Goal: Check status: Check status

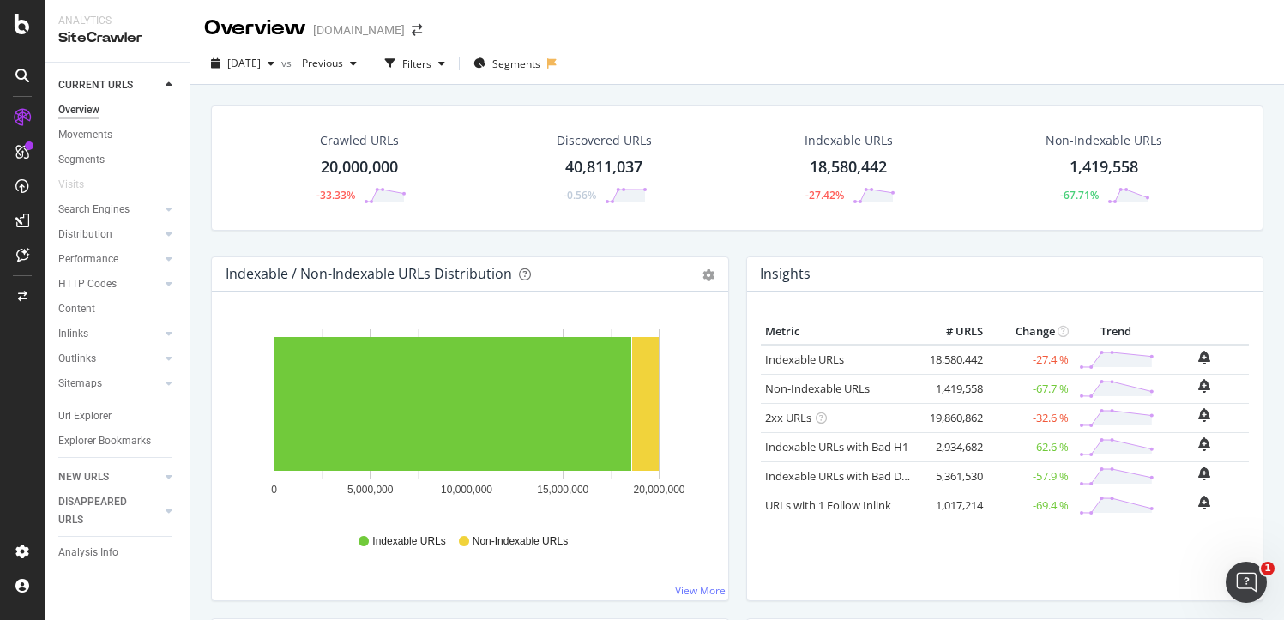
click at [655, 262] on div "Indexable / Non-Indexable URLs Distribution Bar Bar (by Percentage) Table Expor…" at bounding box center [470, 274] width 516 height 34
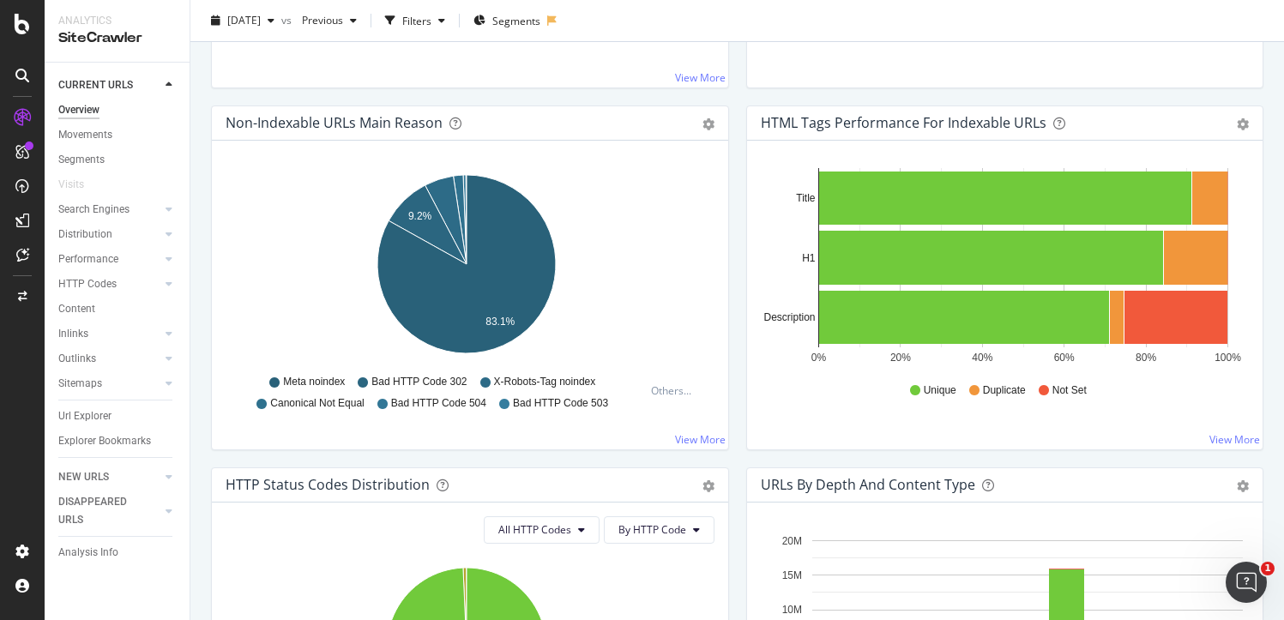
scroll to position [509, 0]
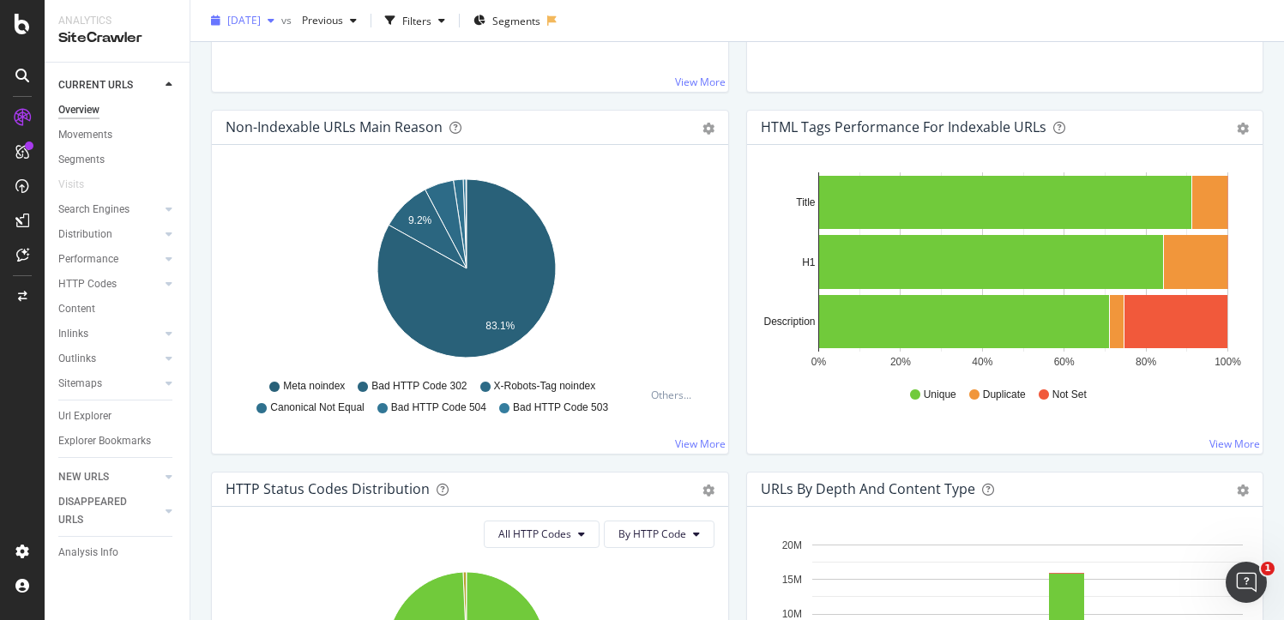
click at [275, 21] on icon "button" at bounding box center [271, 20] width 7 height 10
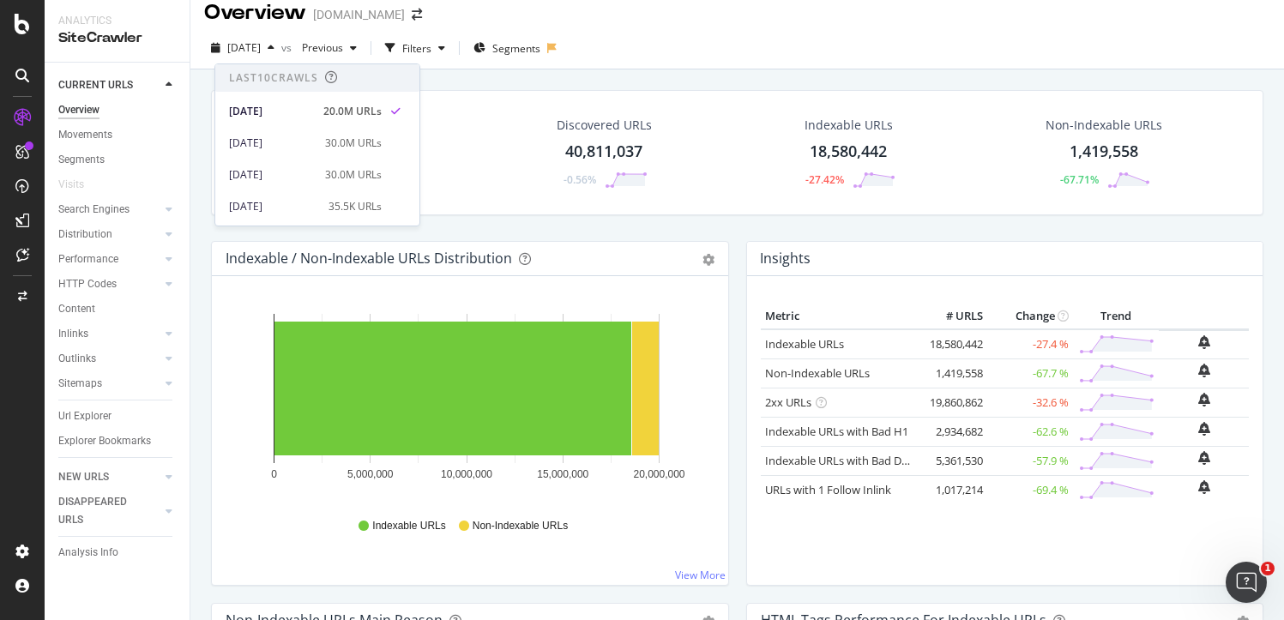
scroll to position [0, 0]
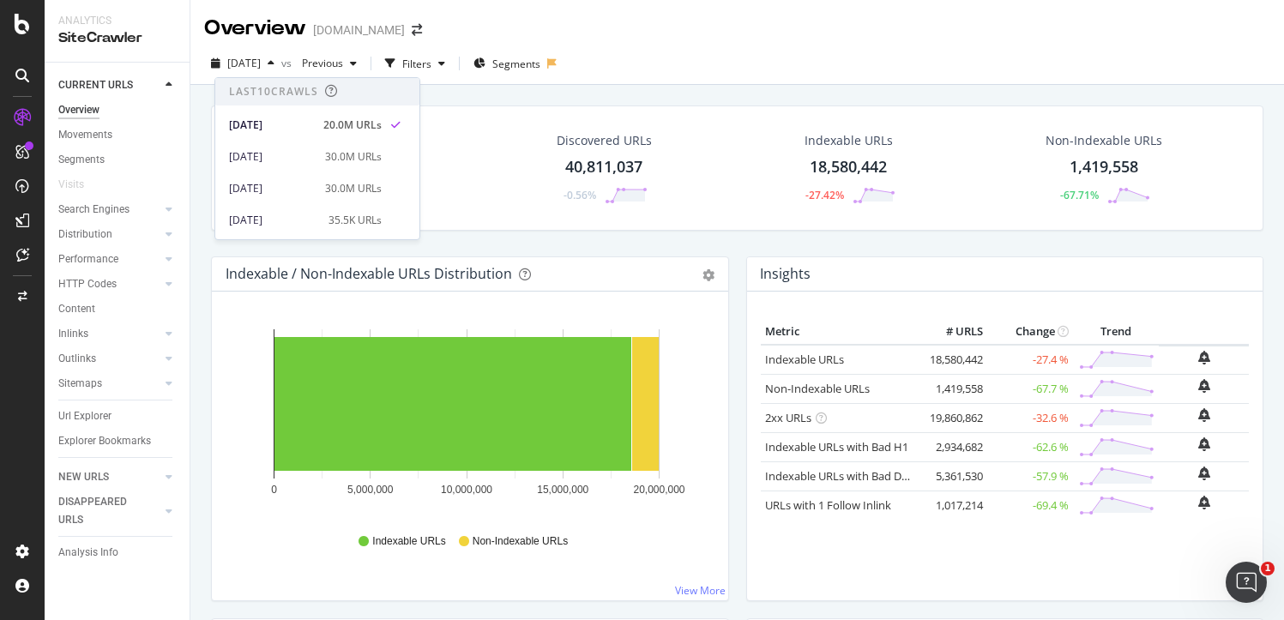
click at [708, 75] on div "[DATE] vs Previous Filters Segments" at bounding box center [737, 67] width 1094 height 34
